Goal: Task Accomplishment & Management: Complete application form

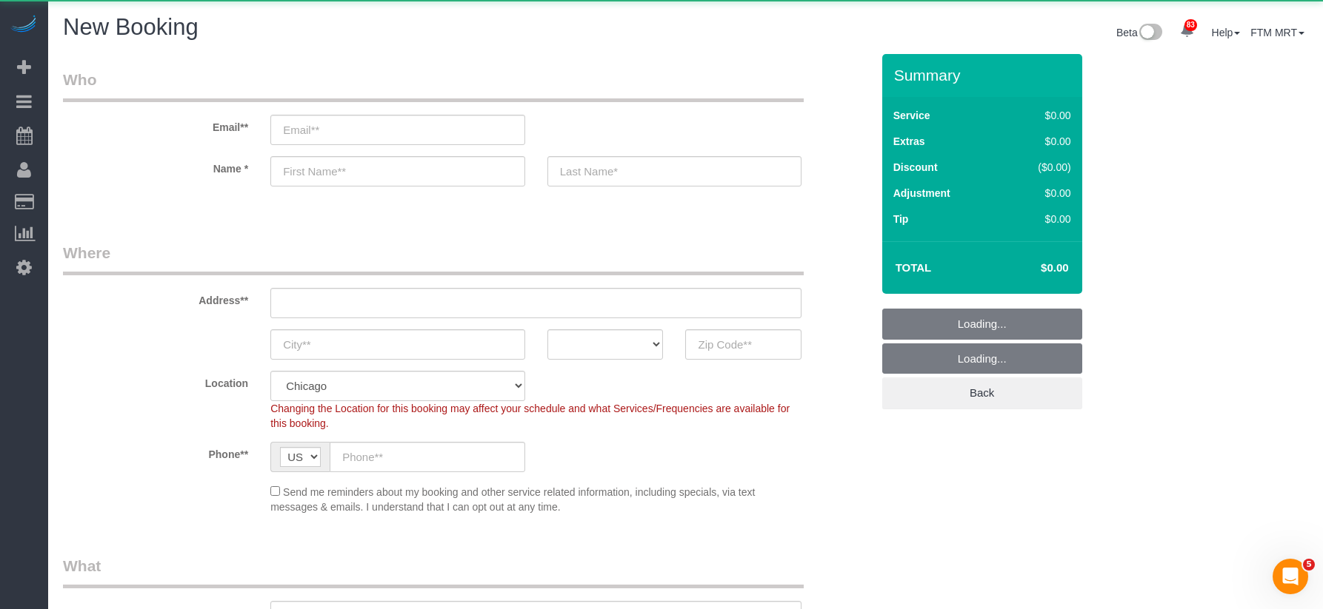
select select "object:1606"
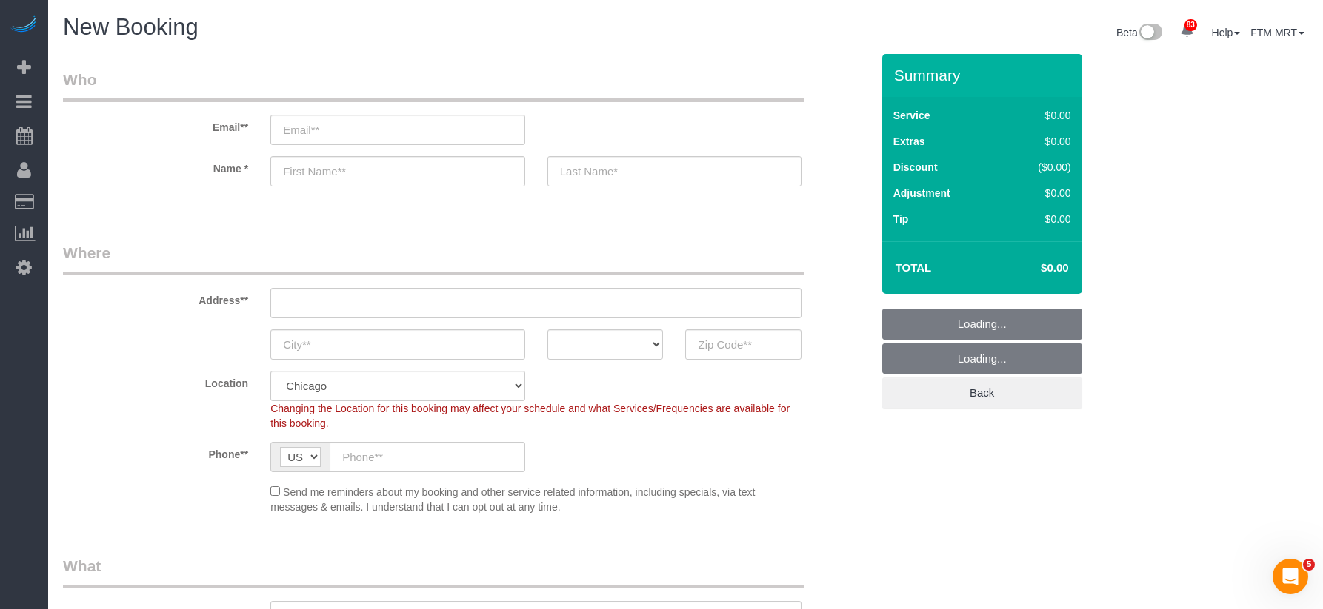
select select "512"
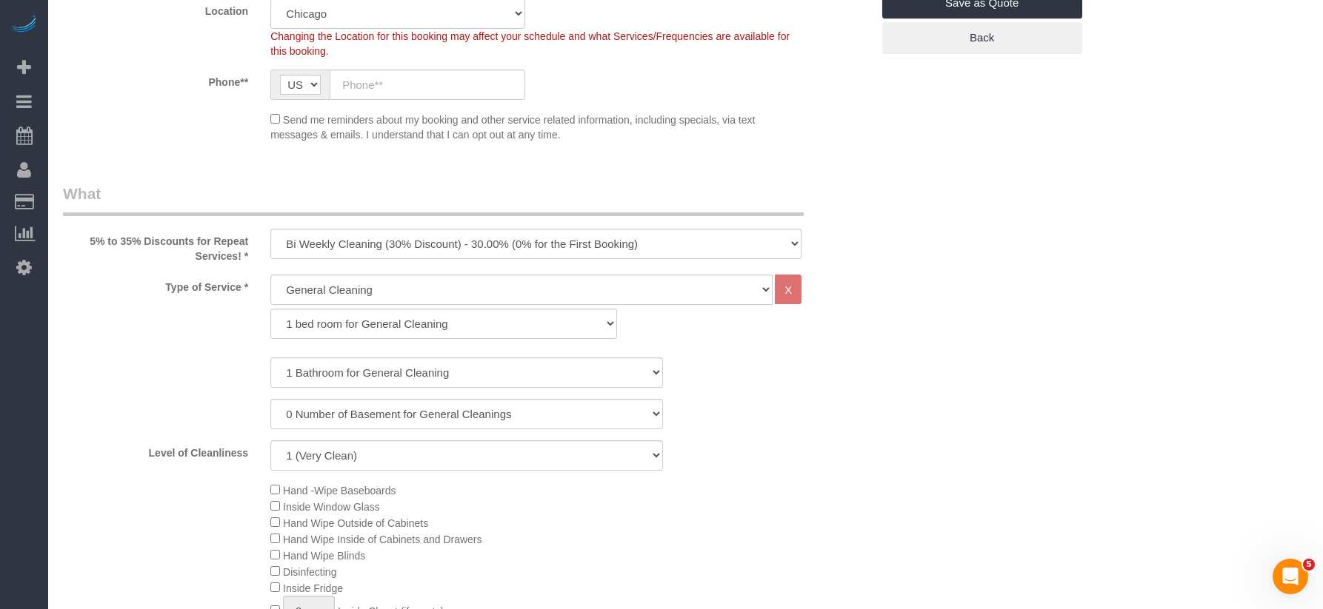
scroll to position [469, 0]
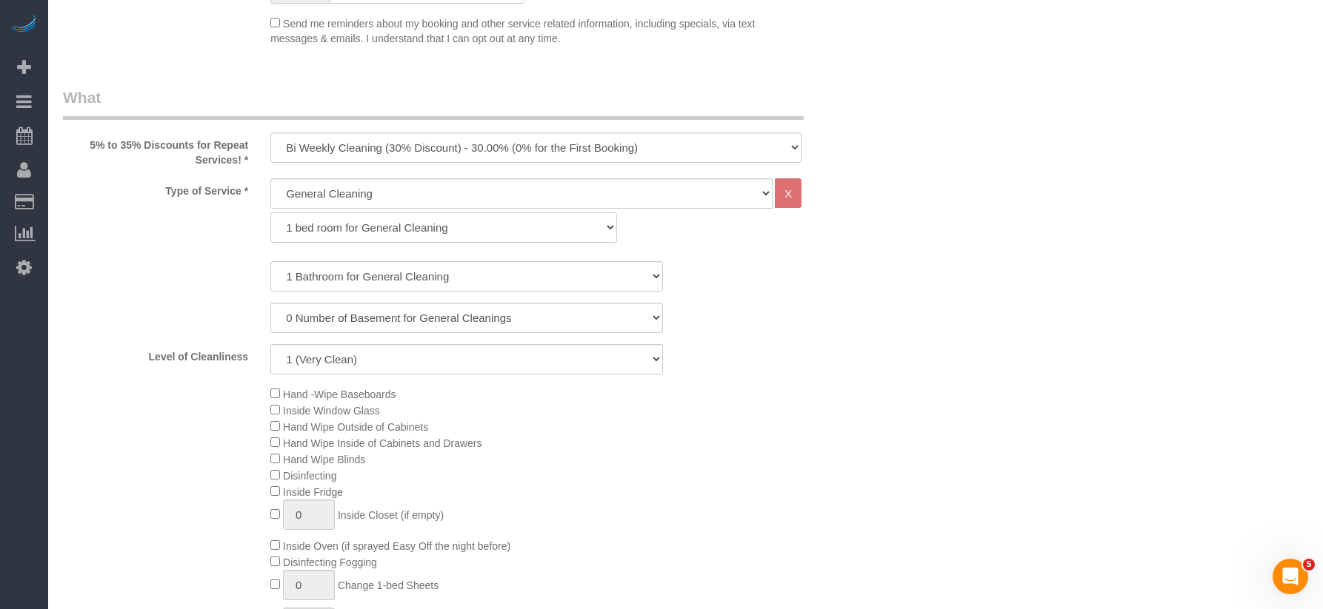
click at [392, 235] on select "1 bed room for General Cleaning 2 bed room for General Cleaning 3 bed room for …" at bounding box center [443, 228] width 347 height 30
select select "289"
click at [270, 213] on select "1 bed room for General Cleaning 2 bed room for General Cleaning 3 bed room for …" at bounding box center [443, 228] width 347 height 30
click at [358, 276] on select "1 Bathroom for General Cleaning 2 Bathroom for General Cleanings 3 Bathroom for…" at bounding box center [466, 276] width 392 height 30
select select "3"
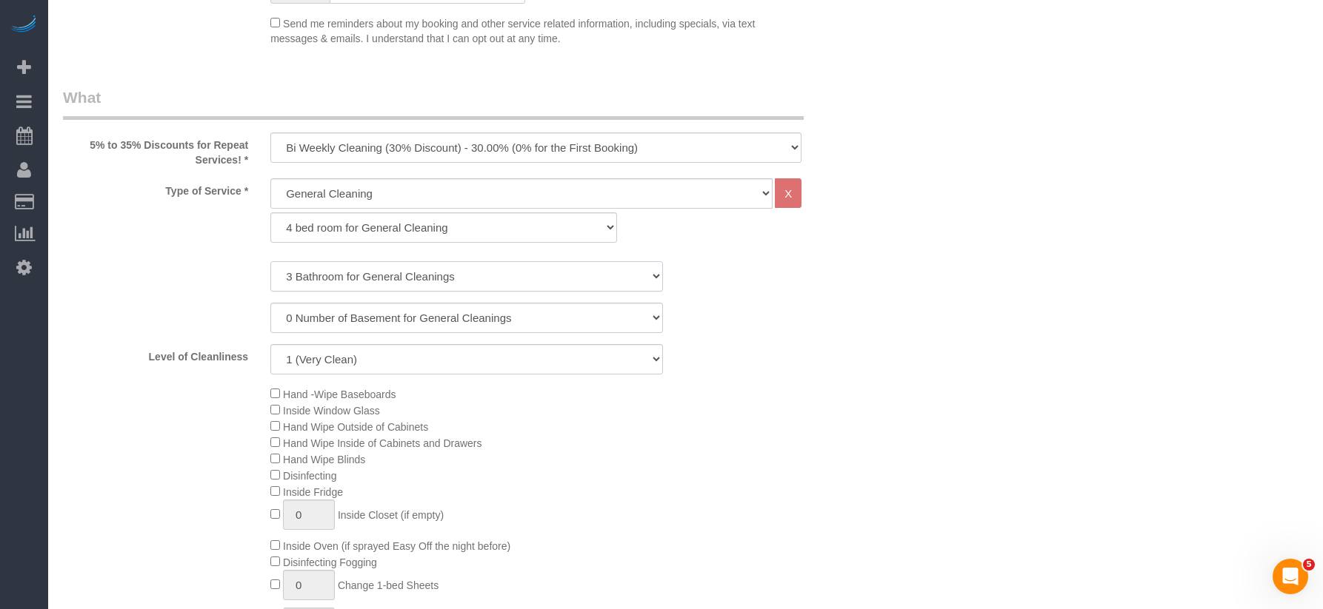
click at [270, 261] on select "1 Bathroom for General Cleaning 2 Bathroom for General Cleanings 3 Bathroom for…" at bounding box center [466, 276] width 392 height 30
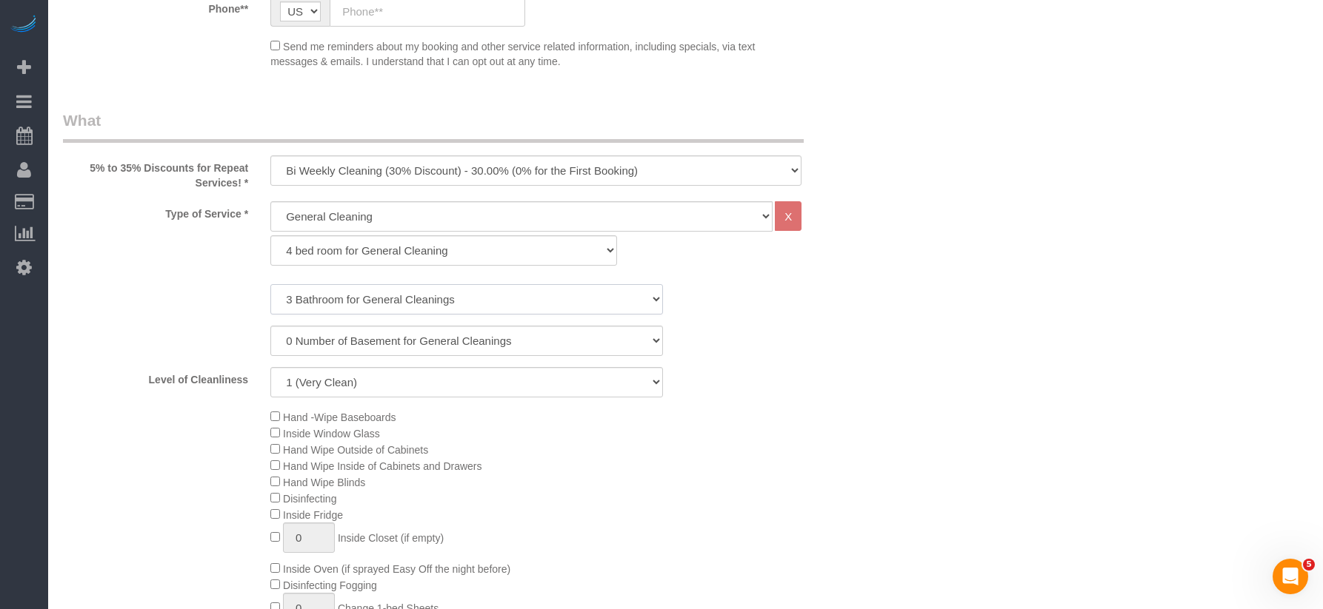
scroll to position [445, 0]
click at [699, 172] on select "One Time Cleaning Weekly Cleaning (35% Discount) - 35.00% (0% for the First Boo…" at bounding box center [535, 171] width 531 height 30
select select "object:1608"
click at [270, 156] on select "One Time Cleaning Weekly Cleaning (35% Discount) - 35.00% (0% for the First Boo…" at bounding box center [535, 171] width 531 height 30
click at [524, 381] on select "1 (Very Clean) 2 3 4 5 (Average Condition) 6 7 8 9 10 (Extremely Dirty)" at bounding box center [466, 383] width 392 height 30
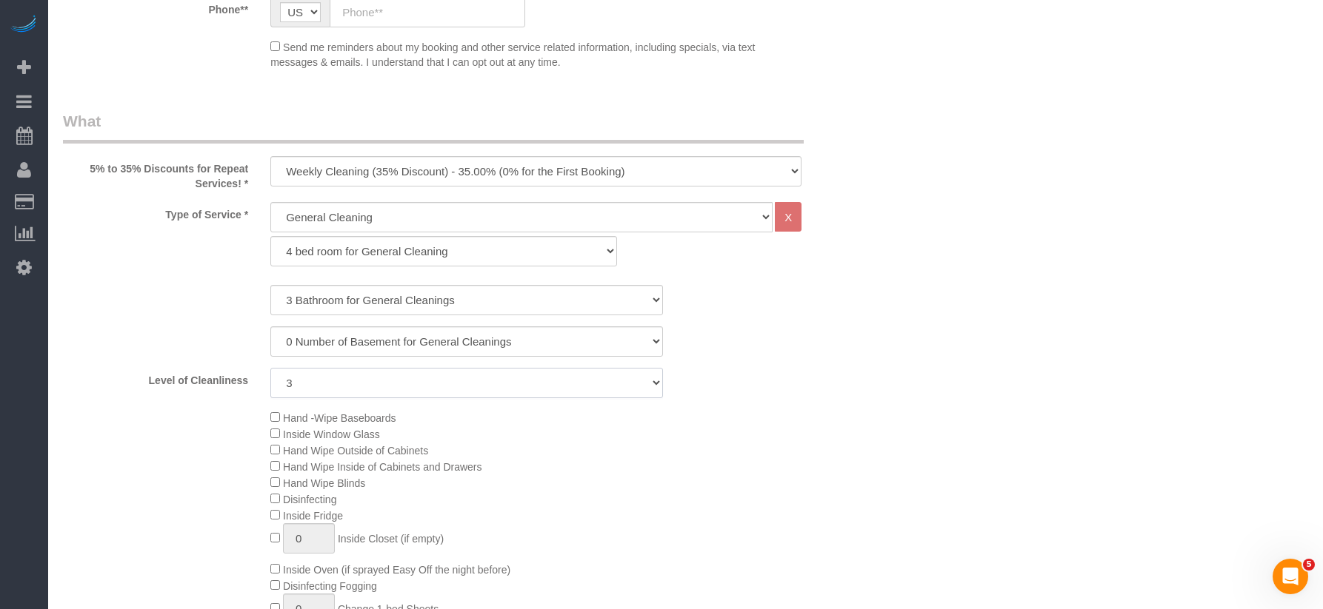
click at [270, 368] on select "1 (Very Clean) 2 3 4 5 (Average Condition) 6 7 8 9 10 (Extremely Dirty)" at bounding box center [466, 383] width 392 height 30
click at [418, 379] on select "1 (Very Clean) 2 3 4 5 (Average Condition) 6 7 8 9 10 (Extremely Dirty)" at bounding box center [466, 383] width 392 height 30
select select "5"
click at [270, 368] on select "1 (Very Clean) 2 3 4 5 (Average Condition) 6 7 8 9 10 (Extremely Dirty)" at bounding box center [466, 383] width 392 height 30
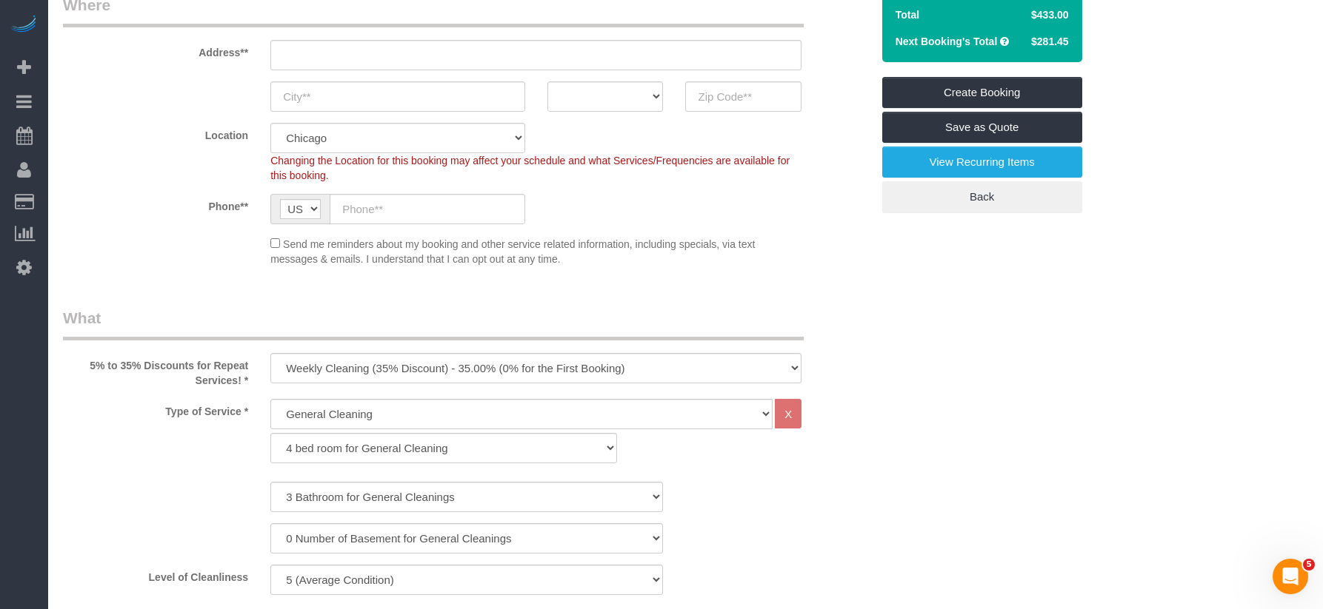
scroll to position [251, 0]
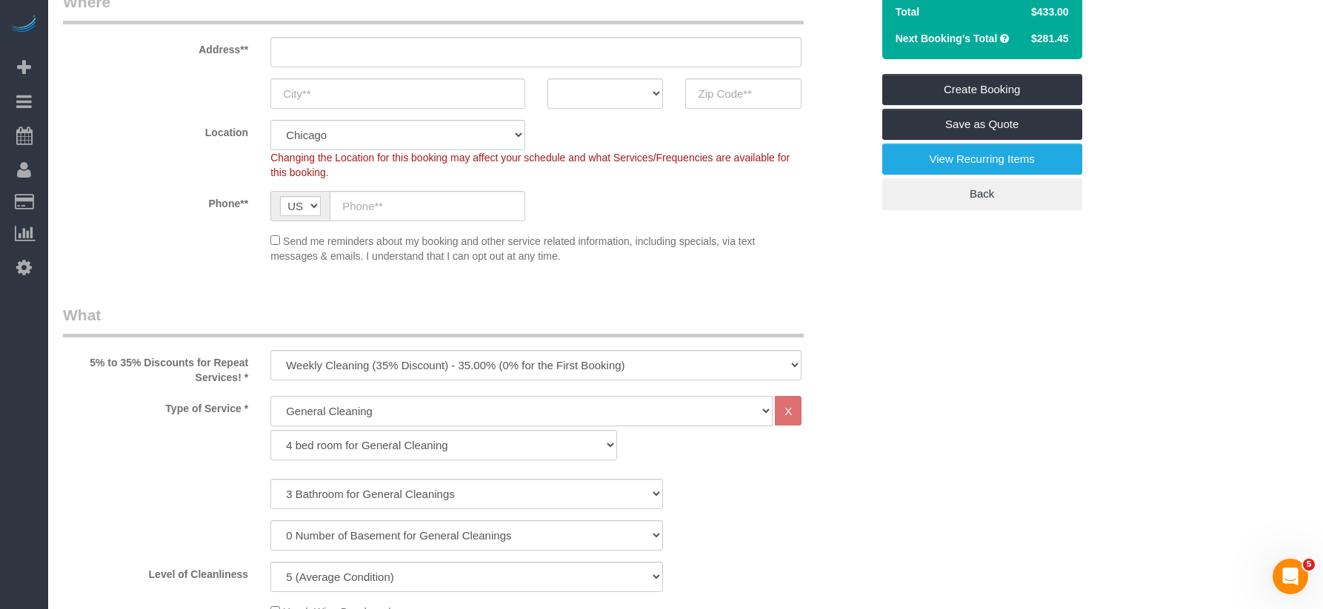
click at [354, 416] on select "General Cleaning Deep Cleaning Move-in / Move-out Cleaning COUNTS Cleaning" at bounding box center [521, 411] width 502 height 30
select select "513"
click at [270, 396] on select "General Cleaning Deep Cleaning Move-in / Move-out Cleaning COUNTS Cleaning" at bounding box center [521, 411] width 502 height 30
select select "291"
select select "5"
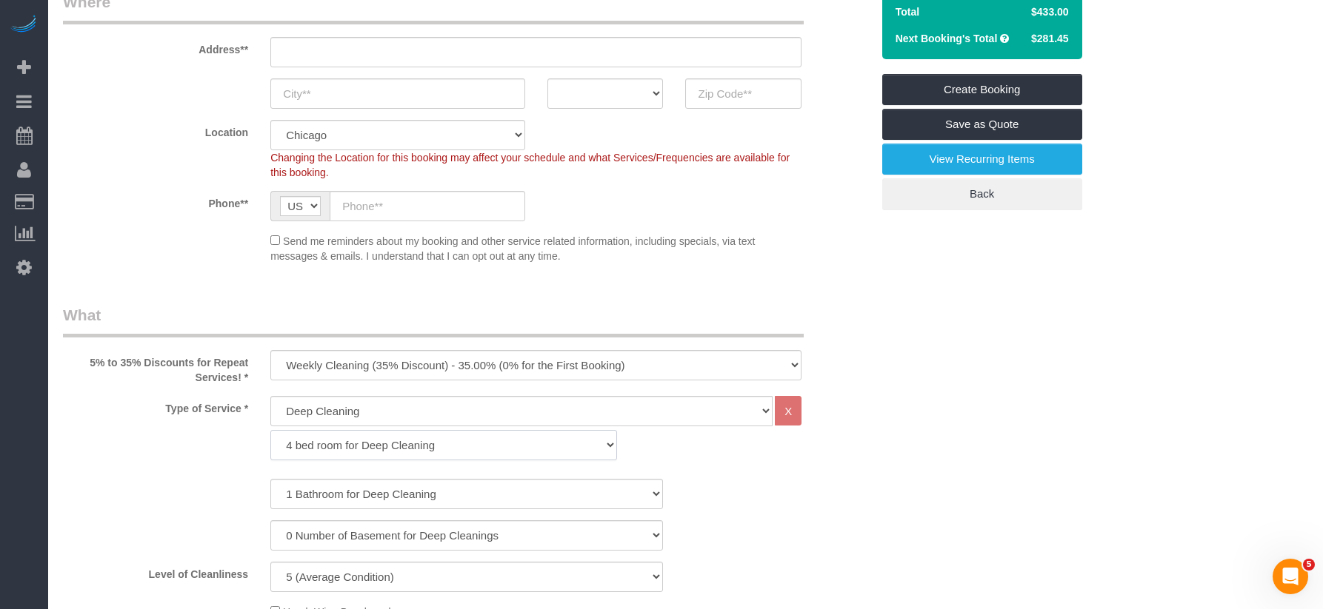
click at [402, 448] on select "1 bed room for Deep Cleaning 2 bed room for Deep Cleaning 3 bed room for Deep C…" at bounding box center [443, 445] width 347 height 30
select select "293"
click at [270, 430] on select "1 bed room for Deep Cleaning 2 bed room for Deep Cleaning 3 bed room for Deep C…" at bounding box center [443, 445] width 347 height 30
select select "5"
click at [373, 432] on select "1 bed room for Deep Cleaning 2 bed room for Deep Cleaning 3 bed room for Deep C…" at bounding box center [443, 445] width 347 height 30
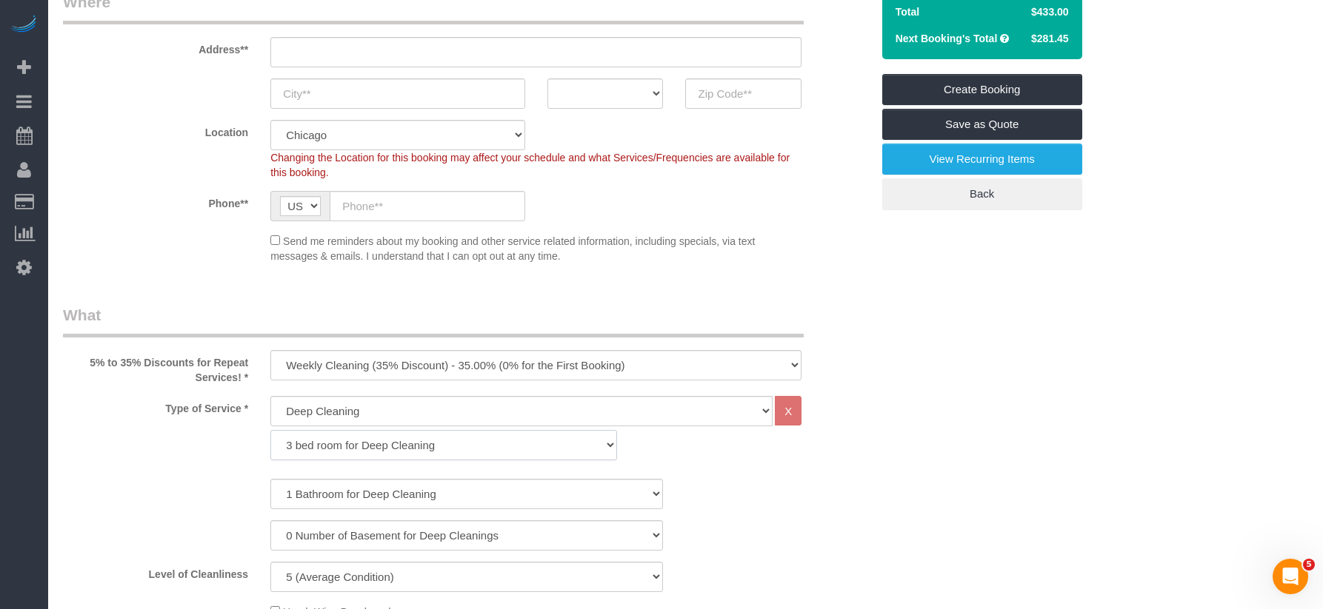
select select "294"
click at [270, 430] on select "1 bed room for Deep Cleaning 2 bed room for Deep Cleaning 3 bed room for Deep C…" at bounding box center [443, 445] width 347 height 30
select select "5"
click at [357, 490] on select "1 Bathroom for Deep Cleaning 2 Bathroom for Deep Cleanings 3 Bathroom for Deep …" at bounding box center [466, 494] width 392 height 30
select select "3"
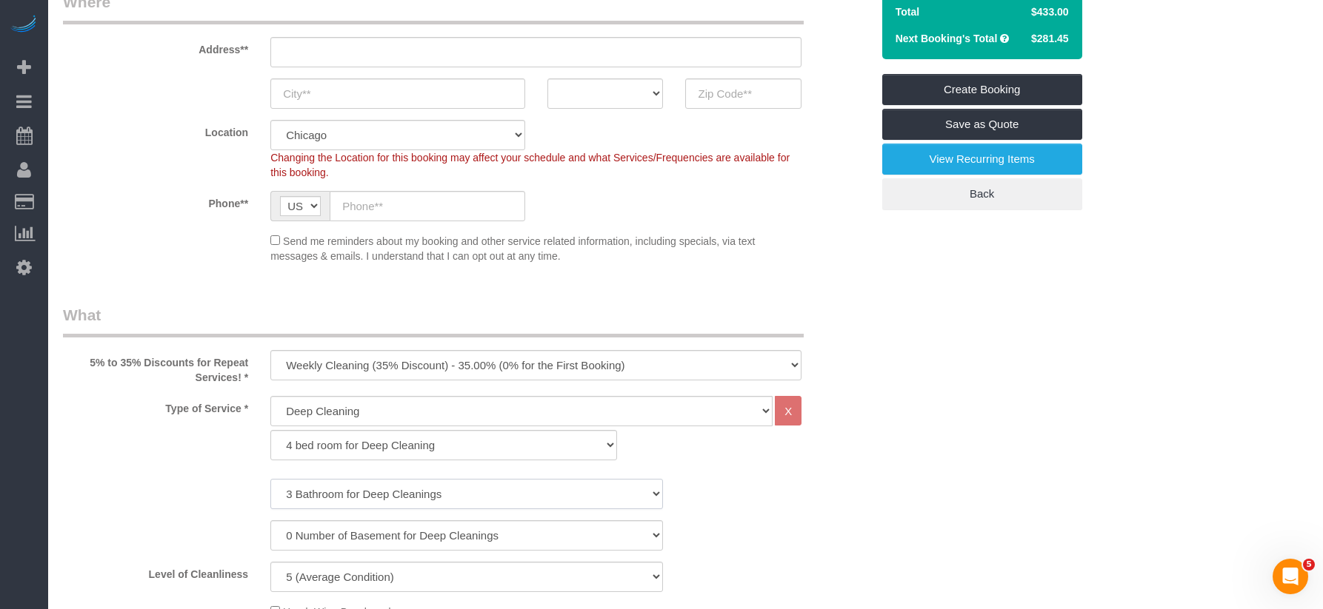
click at [270, 479] on select "1 Bathroom for Deep Cleaning 2 Bathroom for Deep Cleanings 3 Bathroom for Deep …" at bounding box center [466, 494] width 392 height 30
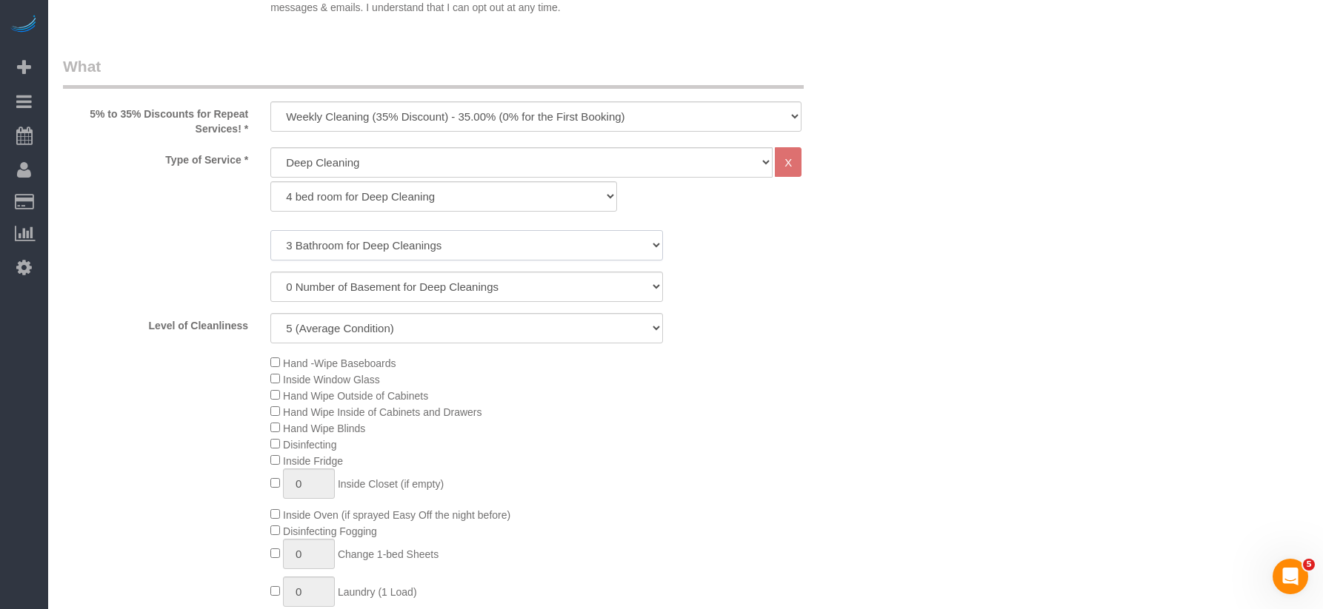
scroll to position [442, 0]
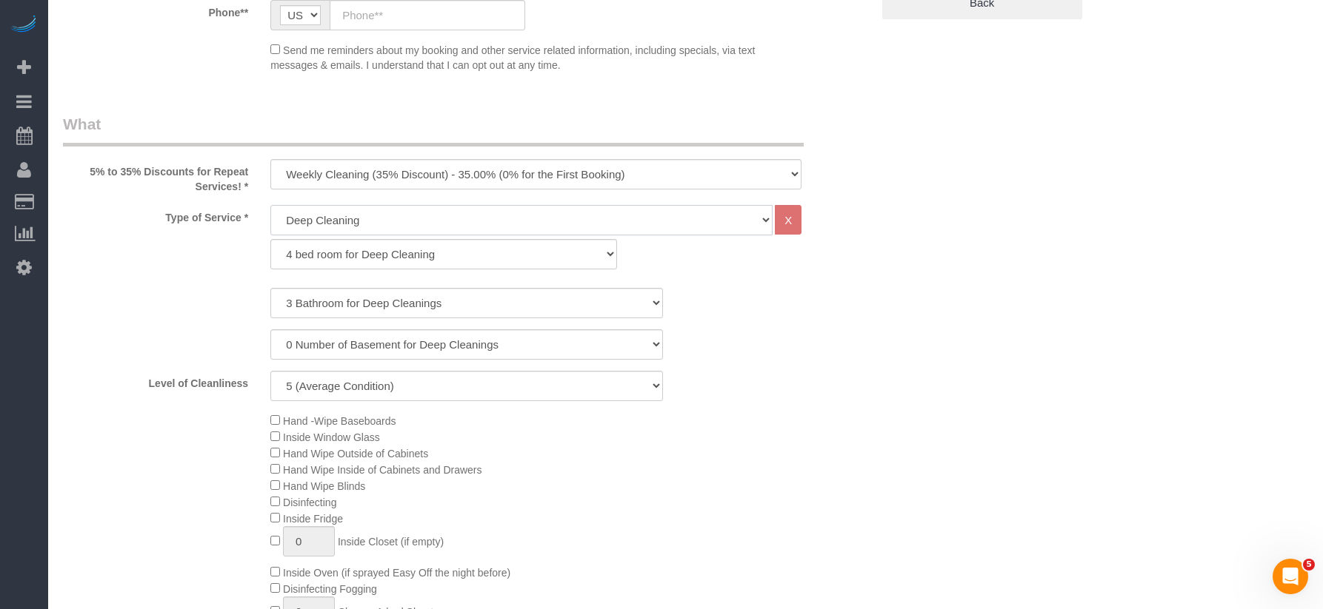
click at [383, 215] on select "General Cleaning Deep Cleaning Move-in / Move-out Cleaning COUNTS Cleaning" at bounding box center [521, 220] width 502 height 30
select select "512"
click at [270, 205] on select "General Cleaning Deep Cleaning Move-in / Move-out Cleaning COUNTS Cleaning" at bounding box center [521, 220] width 502 height 30
select select "286"
select select "5"
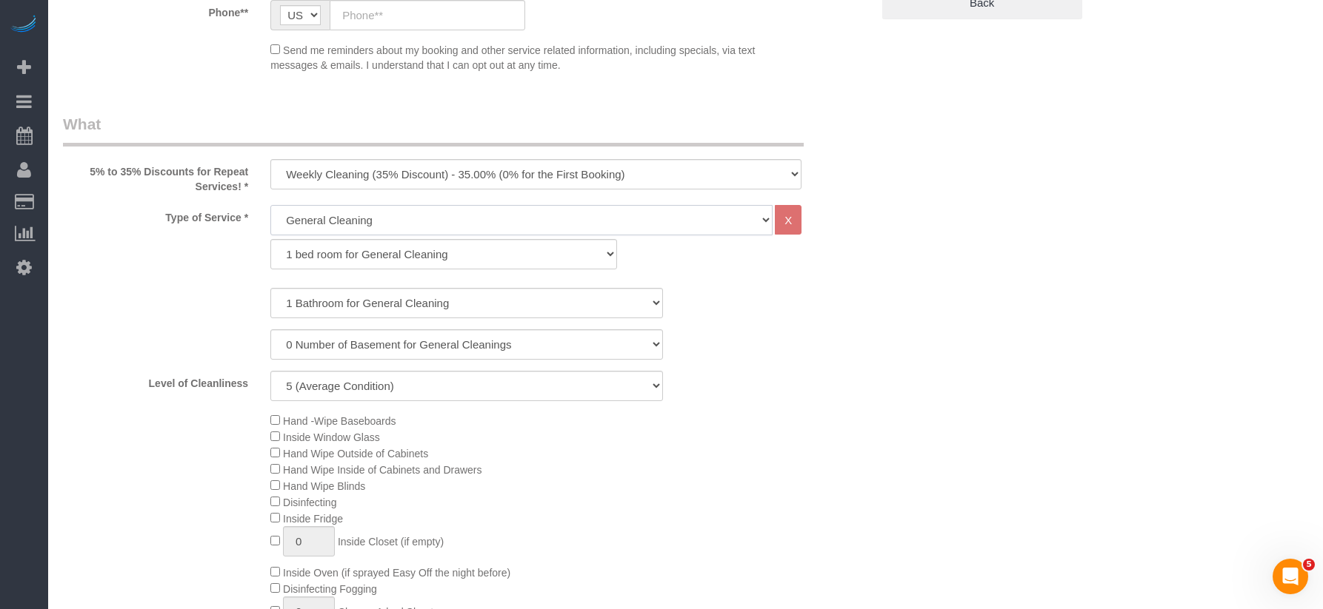
scroll to position [439, 0]
click at [384, 250] on select "1 bed room for General Cleaning 2 bed room for General Cleaning 3 bed room for …" at bounding box center [443, 257] width 347 height 30
select select "289"
click at [270, 242] on select "1 bed room for General Cleaning 2 bed room for General Cleaning 3 bed room for …" at bounding box center [443, 257] width 347 height 30
select select "5"
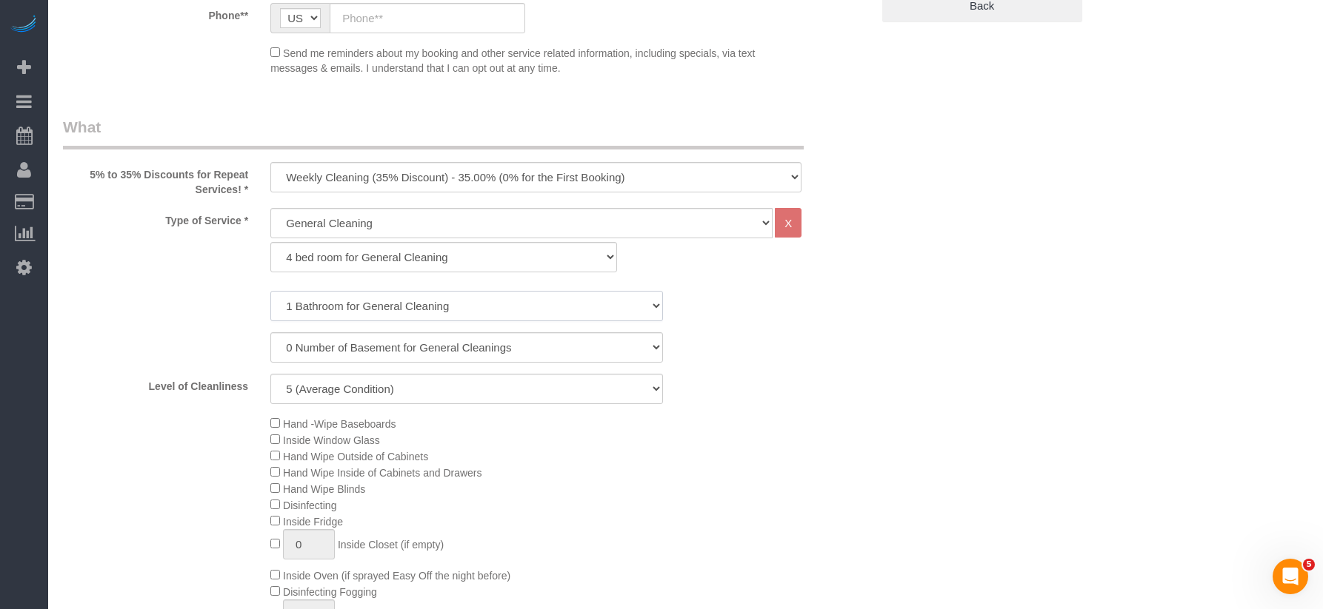
click at [334, 310] on select "1 Bathroom for General Cleaning 2 Bathroom for General Cleanings 3 Bathroom for…" at bounding box center [466, 306] width 392 height 30
select select "3"
click at [270, 291] on select "1 Bathroom for General Cleaning 2 Bathroom for General Cleanings 3 Bathroom for…" at bounding box center [466, 306] width 392 height 30
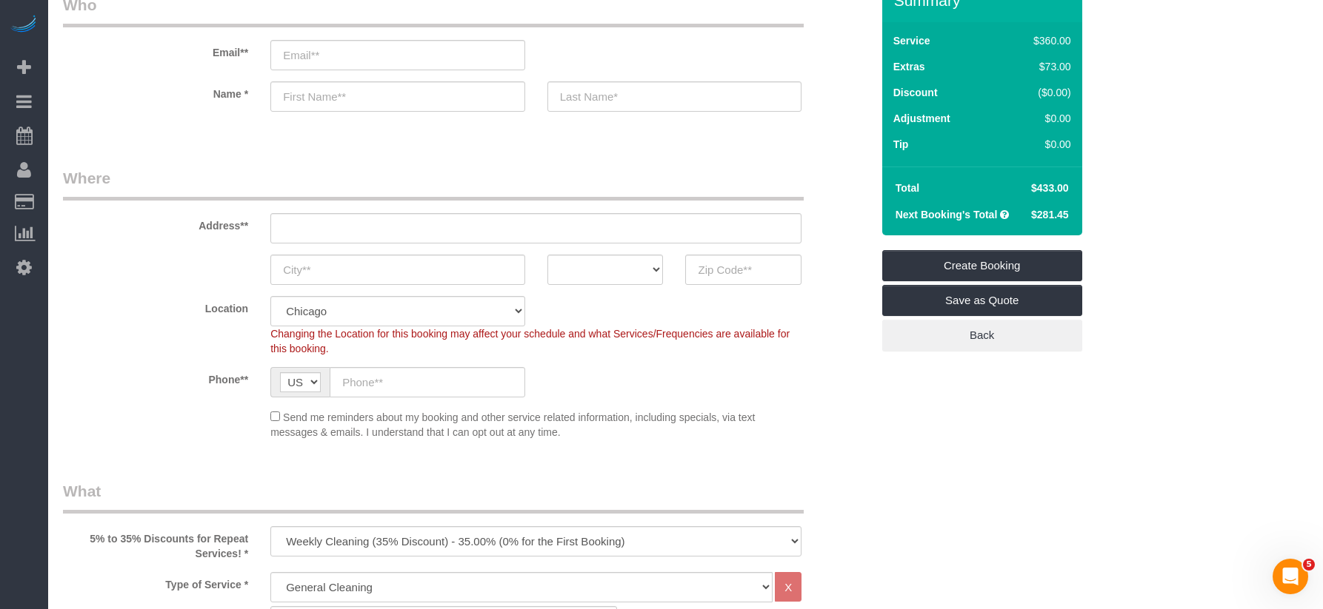
scroll to position [0, 0]
